Goal: Task Accomplishment & Management: Use online tool/utility

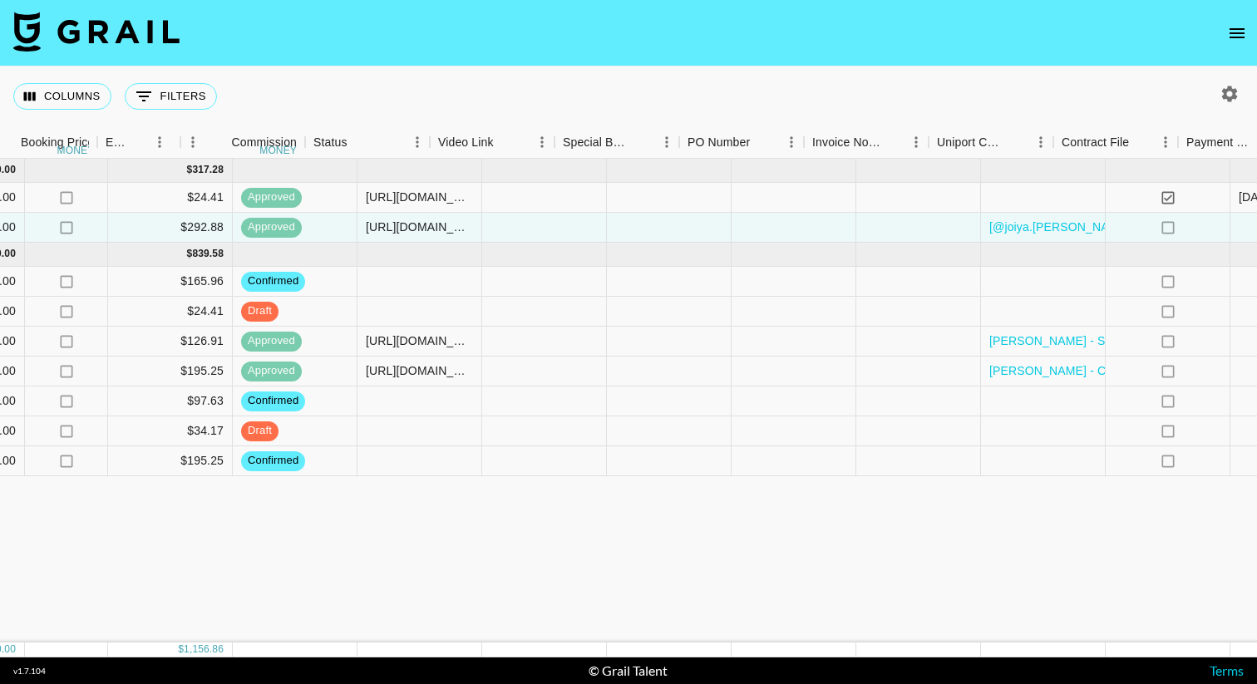
scroll to position [0, 1502]
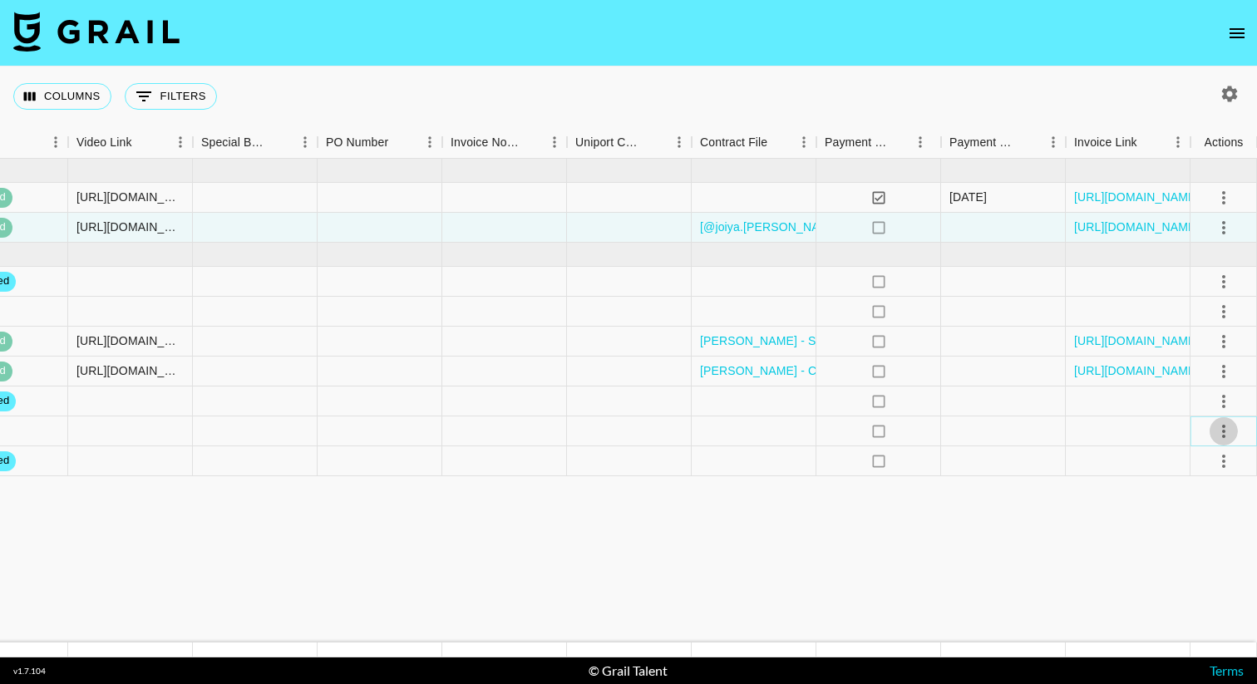
click at [1223, 428] on icon "select merge strategy" at bounding box center [1223, 431] width 20 height 20
click at [1183, 592] on div "Approve" at bounding box center [1187, 587] width 51 height 20
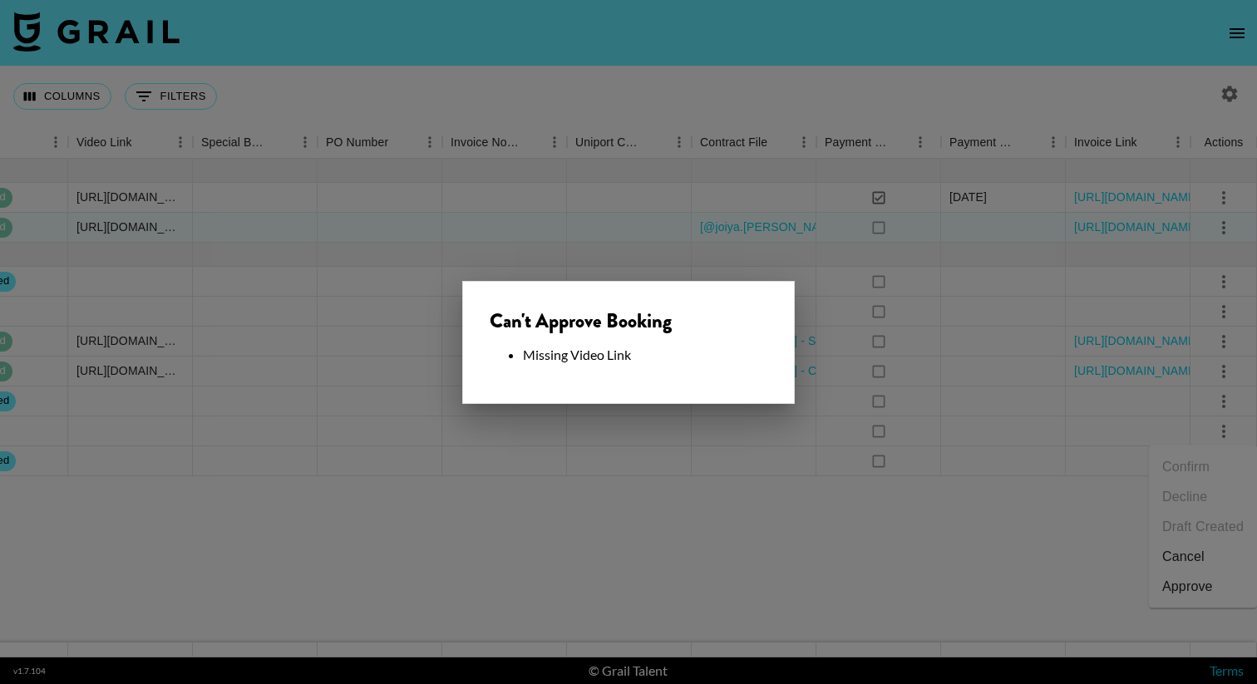
click at [736, 468] on div at bounding box center [628, 342] width 1257 height 684
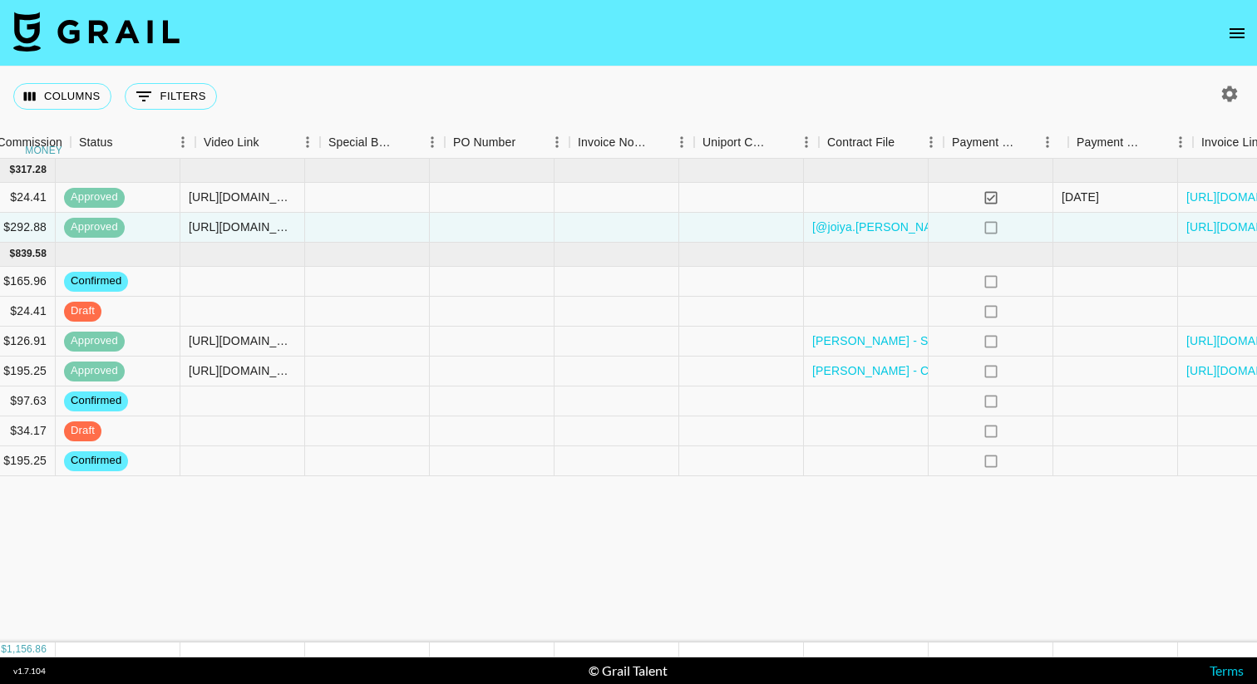
scroll to position [0, 1375]
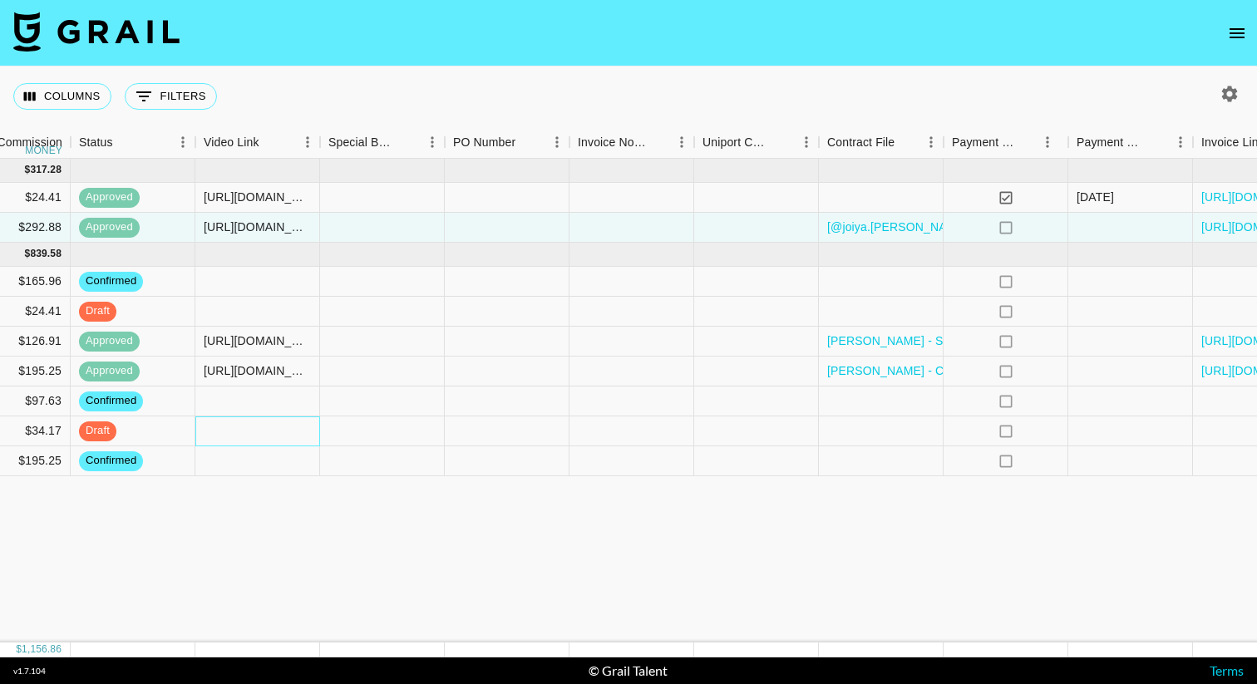
click at [290, 427] on div at bounding box center [257, 431] width 125 height 30
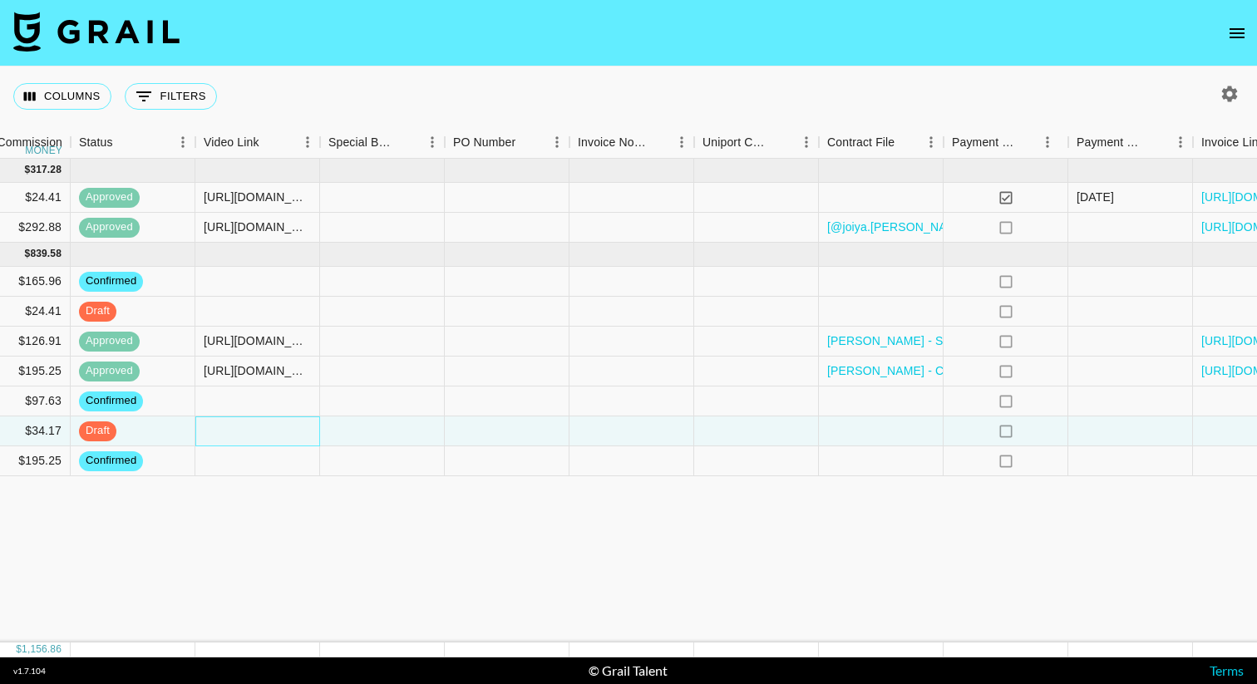
click at [290, 427] on div at bounding box center [257, 431] width 125 height 30
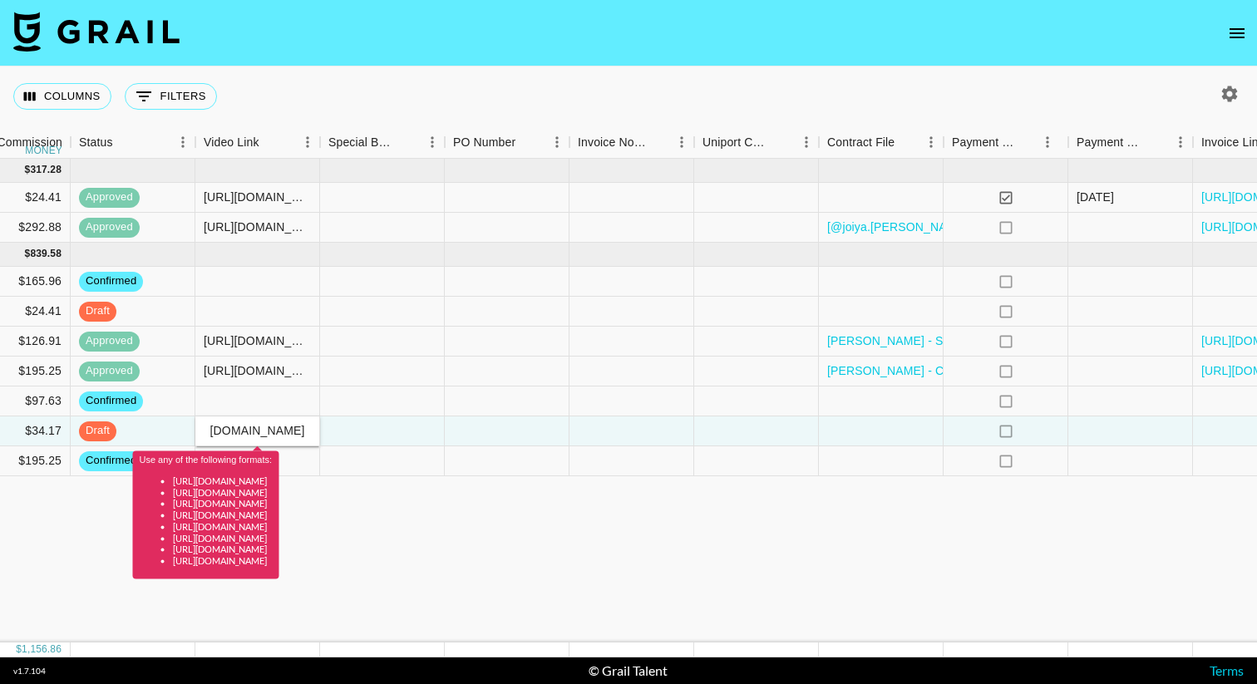
click at [290, 427] on input "[URL][DOMAIN_NAME]" at bounding box center [257, 430] width 122 height 13
type input "[URL][DOMAIN_NAME]"
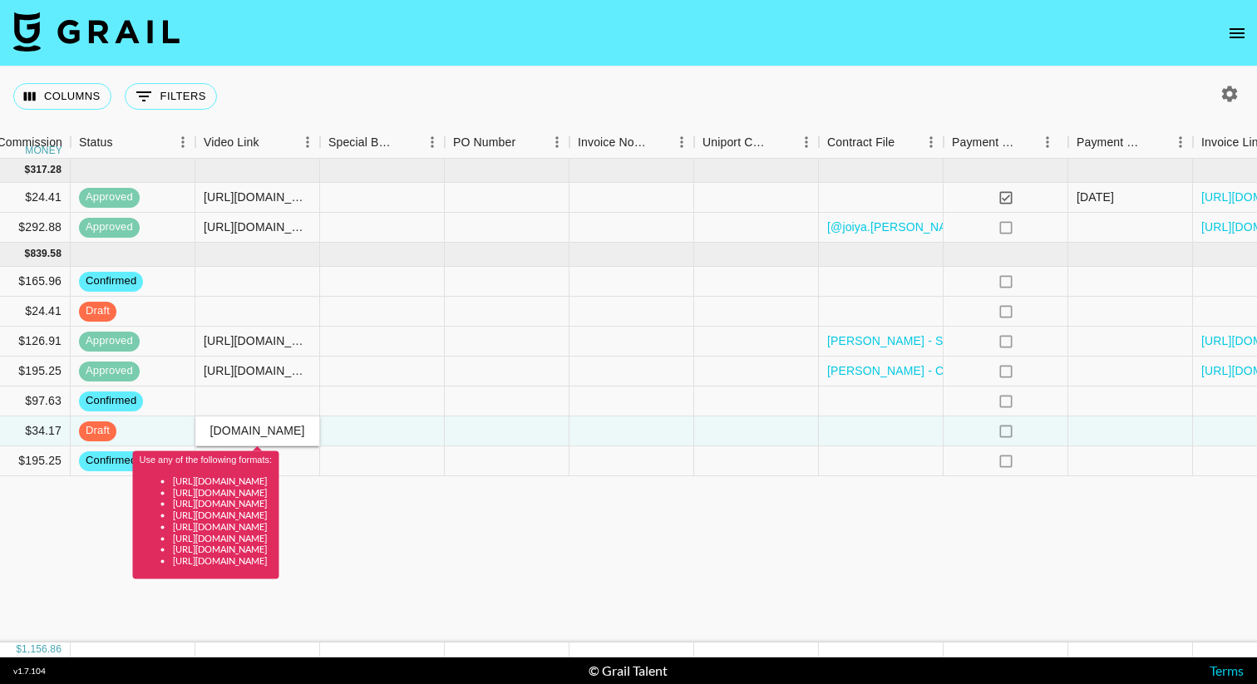
click at [484, 515] on div "[DATE] ( 2 ) $ 3,250.00 $ 317.28 recqWW2lzYRuHHwAv joiya.[PERSON_NAME] [PERSON_…" at bounding box center [4, 401] width 2759 height 484
click at [248, 430] on input "[URL][DOMAIN_NAME]" at bounding box center [257, 430] width 122 height 13
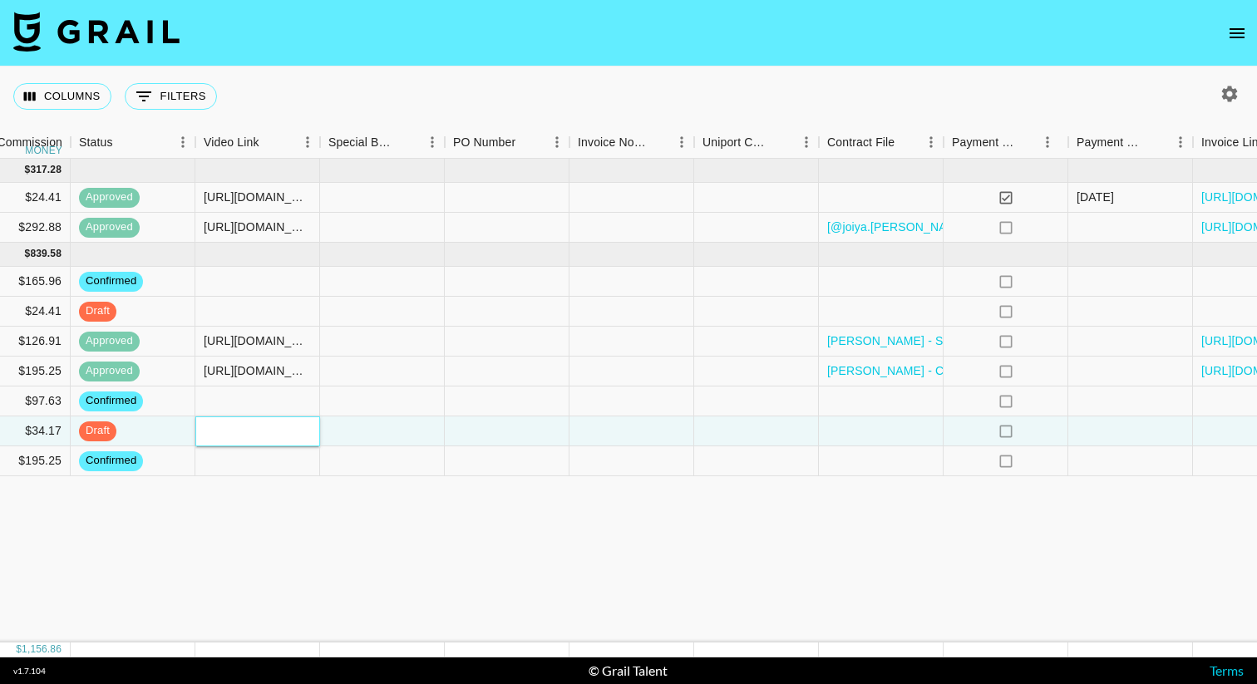
paste input "[URL][DOMAIN_NAME]"
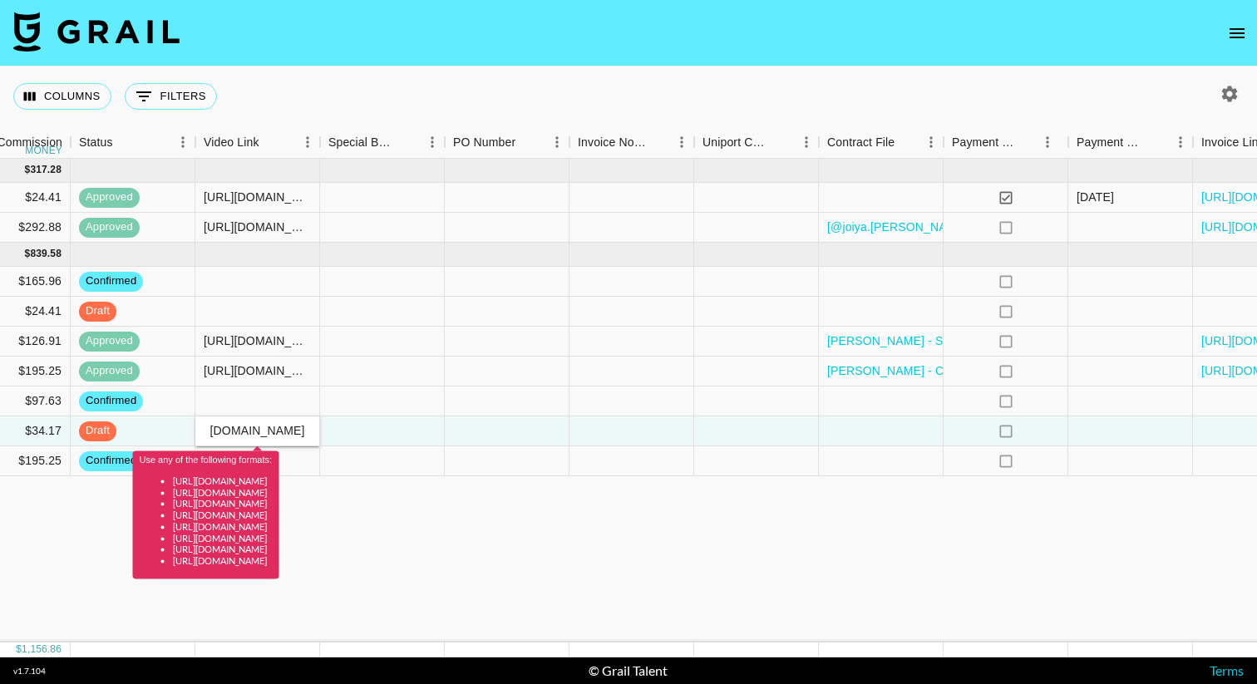
click at [494, 529] on div "[DATE] ( 2 ) $ 3,250.00 $ 317.28 recqWW2lzYRuHHwAv joiya.[PERSON_NAME] [PERSON_…" at bounding box center [4, 401] width 2759 height 484
click at [303, 426] on input "[URL][DOMAIN_NAME]" at bounding box center [257, 430] width 122 height 13
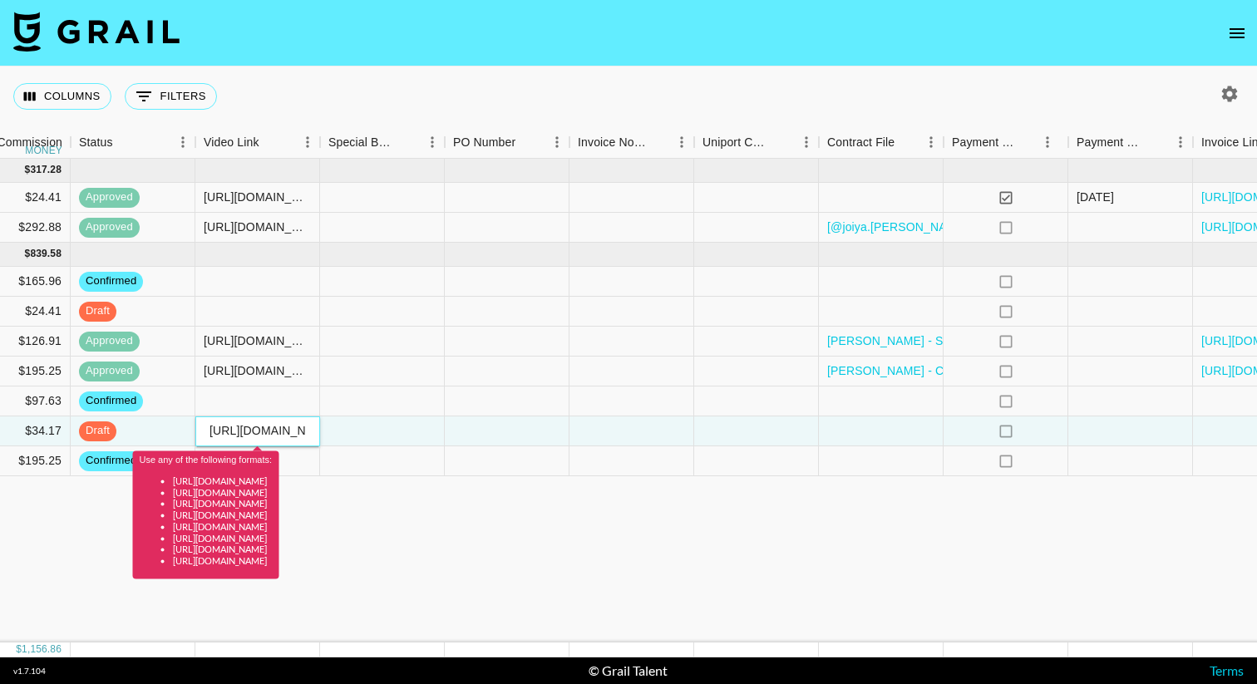
click at [303, 426] on input "[URL][DOMAIN_NAME]" at bounding box center [257, 430] width 122 height 13
paste input "@dgagz/video/7558194749513977102?_r=1&_t=ZT-90L3iNav83S"
type input "[URL][DOMAIN_NAME]"
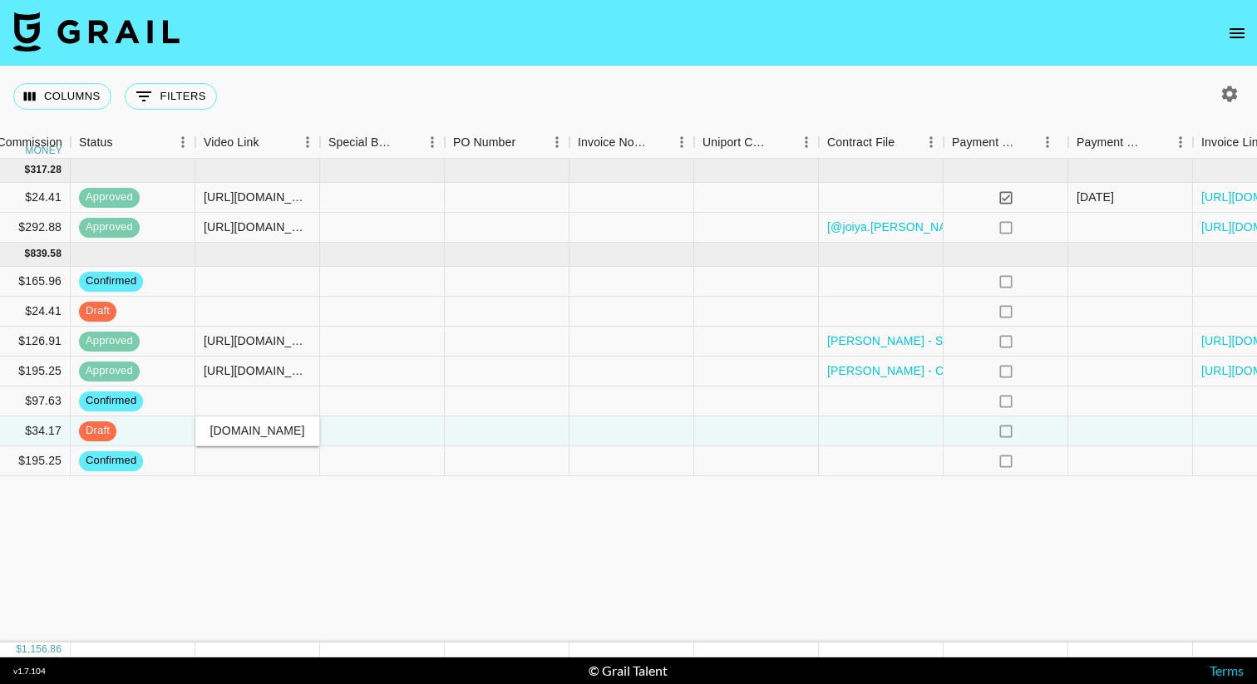
click at [598, 566] on div "[DATE] ( 2 ) $ 3,250.00 $ 317.28 recqWW2lzYRuHHwAv joiya.[PERSON_NAME] [PERSON_…" at bounding box center [4, 401] width 2759 height 484
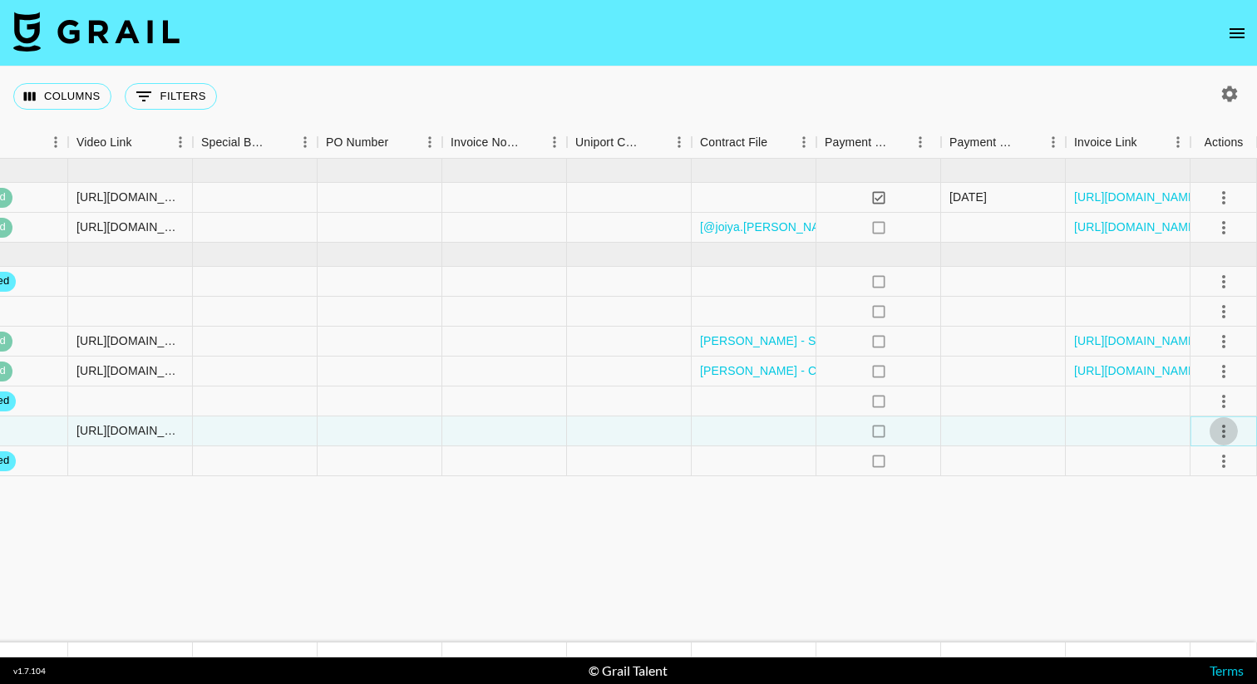
click at [1213, 431] on icon "select merge strategy" at bounding box center [1223, 431] width 20 height 20
click at [1188, 590] on div "Approve" at bounding box center [1187, 587] width 51 height 20
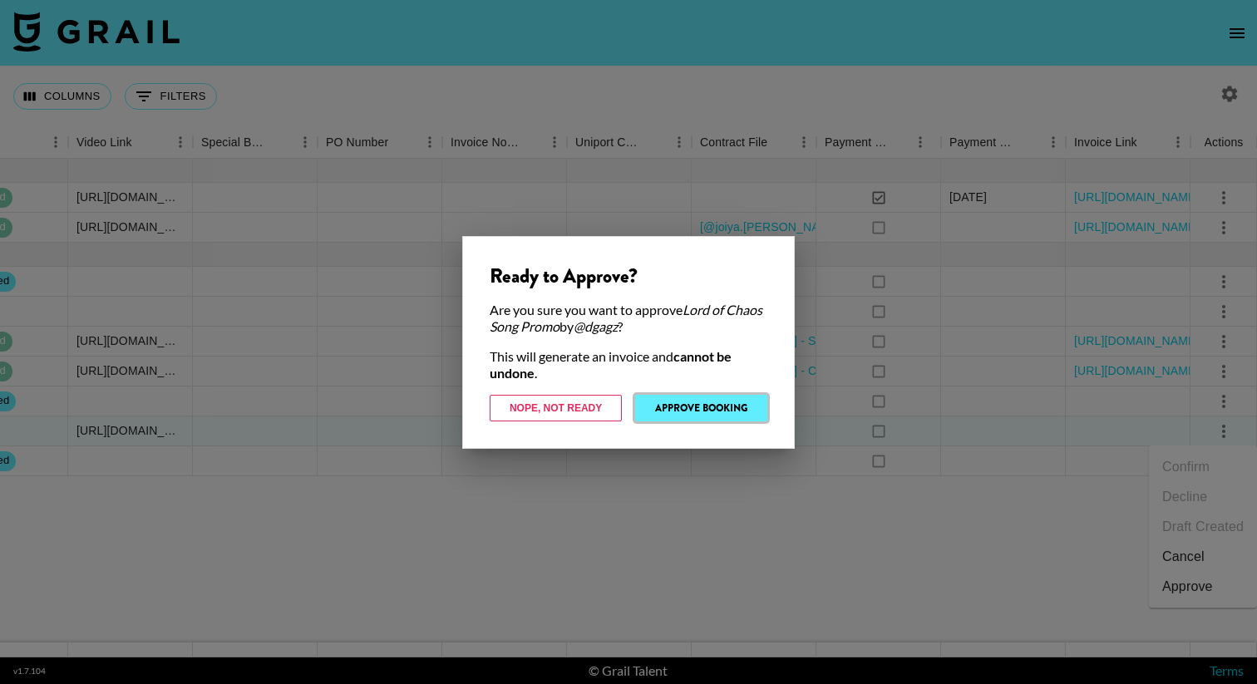
click at [721, 401] on button "Approve Booking" at bounding box center [701, 408] width 132 height 27
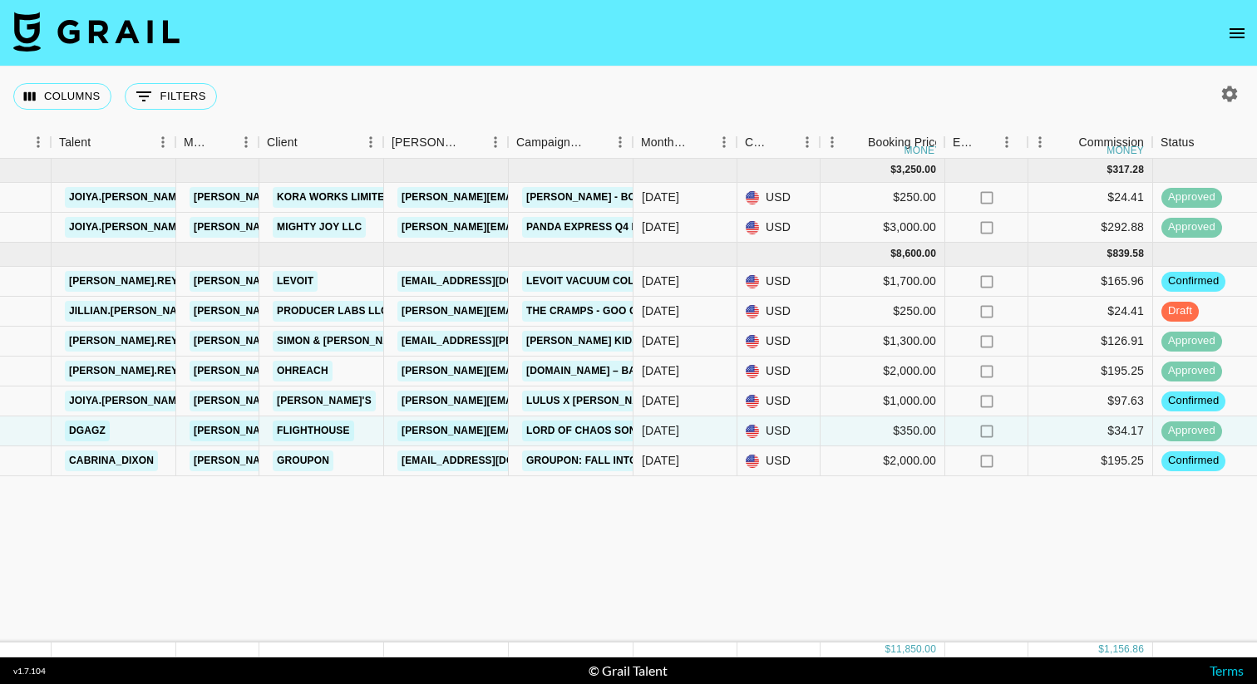
scroll to position [0, 0]
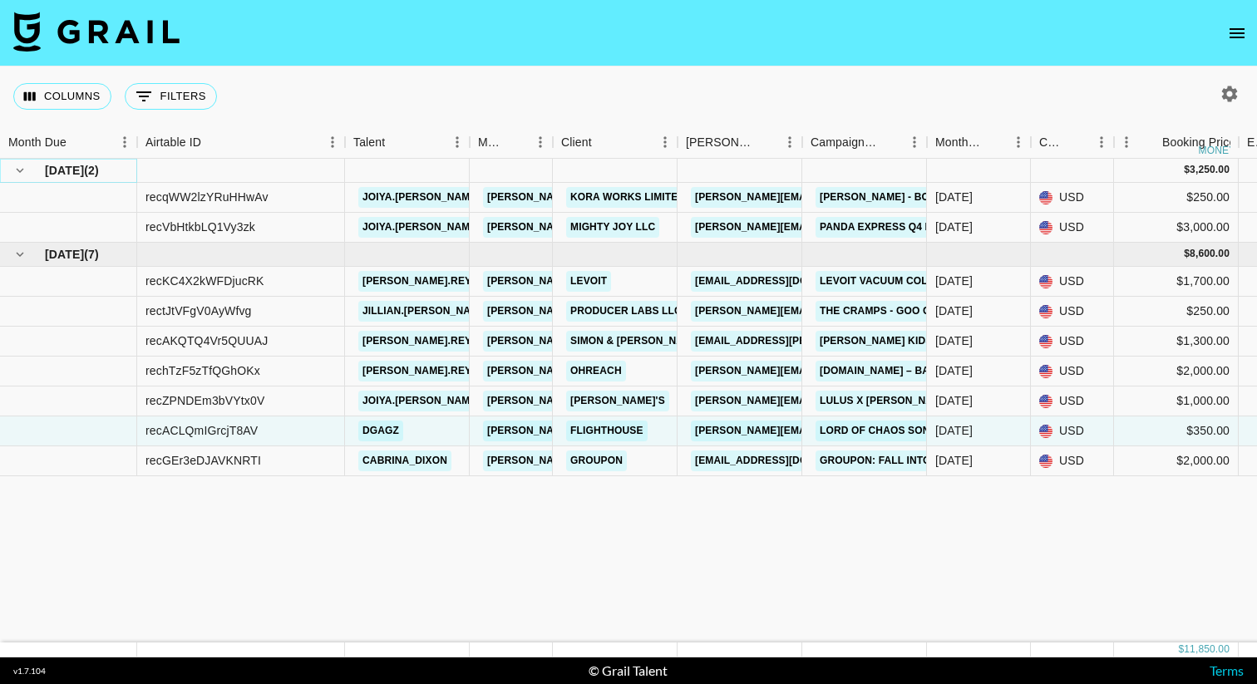
click at [16, 170] on icon "hide children" at bounding box center [19, 170] width 15 height 15
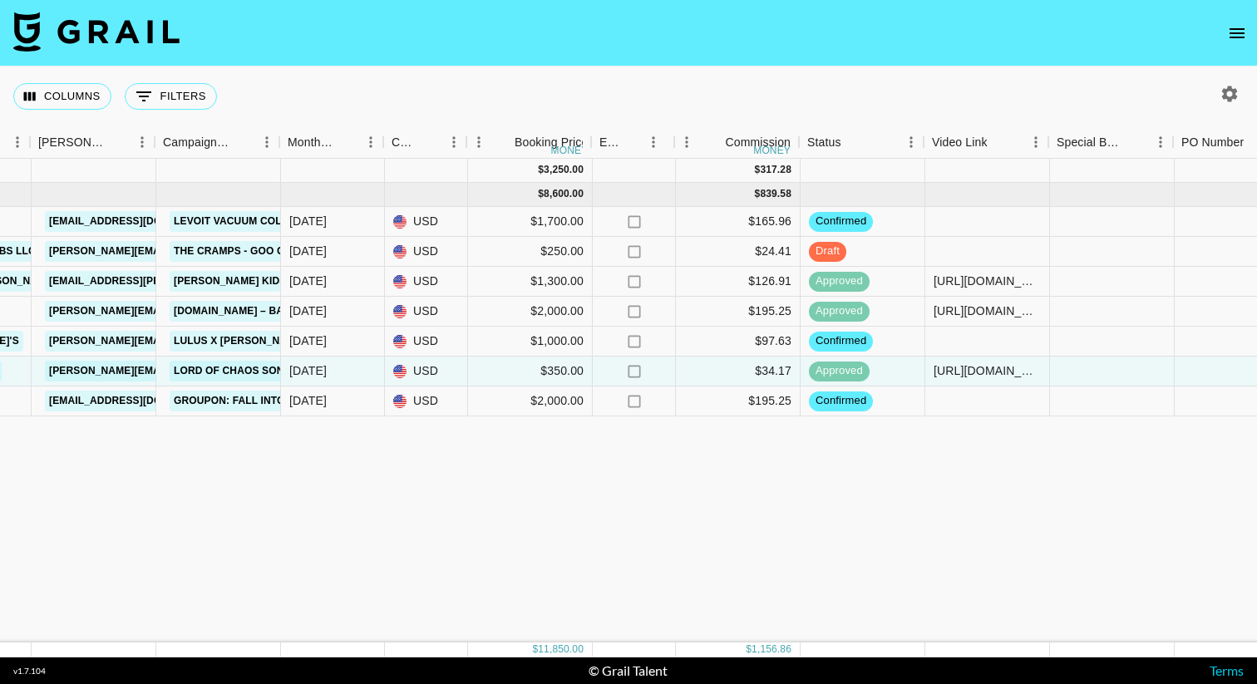
scroll to position [0, 648]
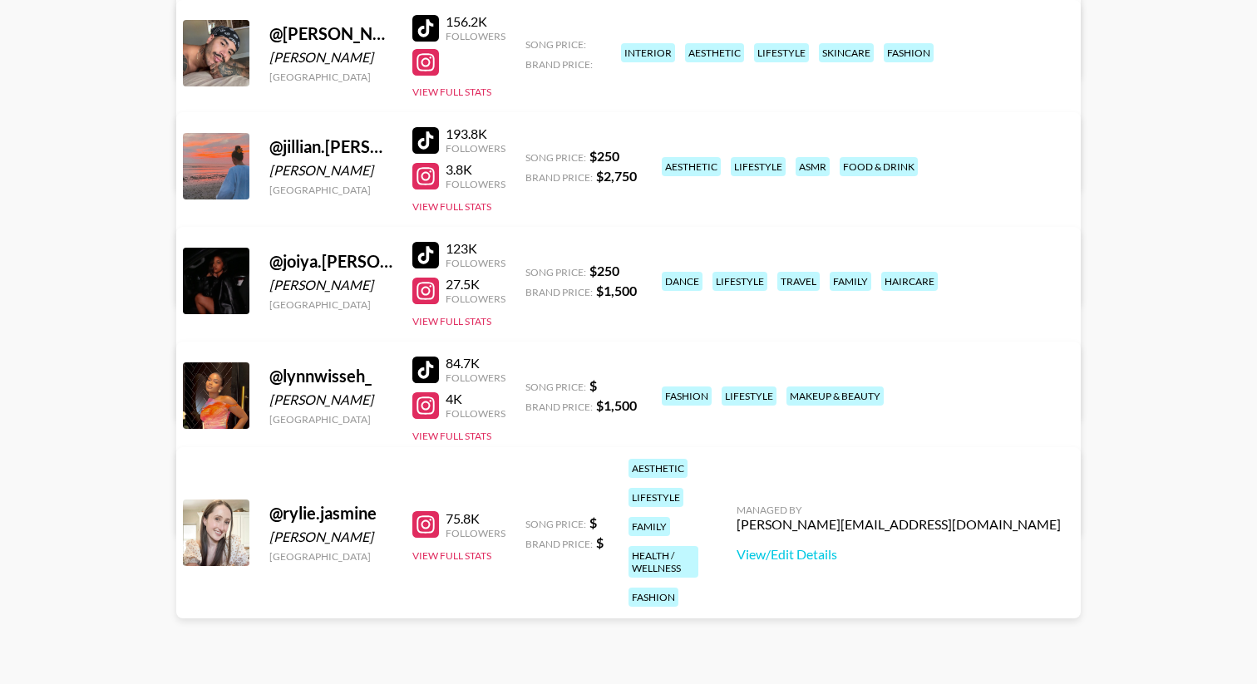
scroll to position [711, 0]
